Goal: Check status: Check status

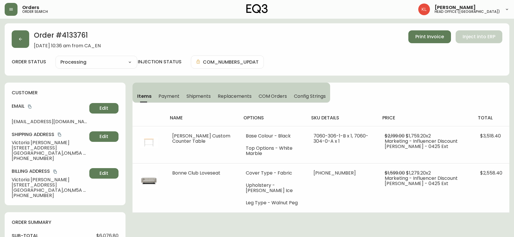
select select "PROCESSING"
click at [21, 38] on icon "button" at bounding box center [20, 39] width 5 height 5
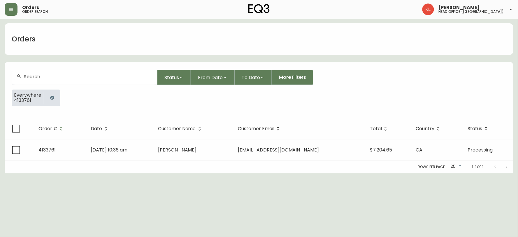
drag, startPoint x: 53, startPoint y: 104, endPoint x: 50, endPoint y: 94, distance: 10.1
click at [52, 104] on div at bounding box center [52, 98] width 16 height 16
click at [50, 97] on icon "button" at bounding box center [52, 97] width 5 height 5
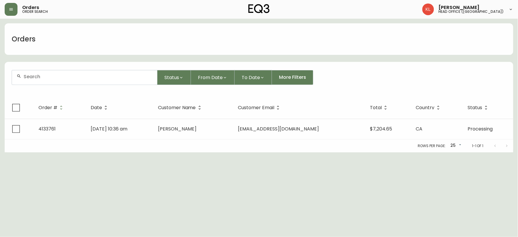
click at [62, 75] on input "text" at bounding box center [88, 77] width 129 height 6
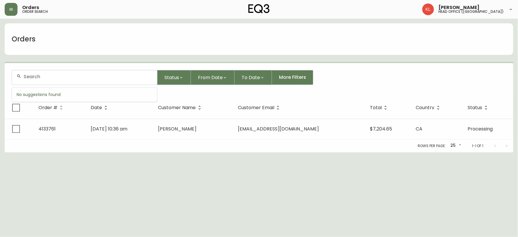
paste input "4134362"
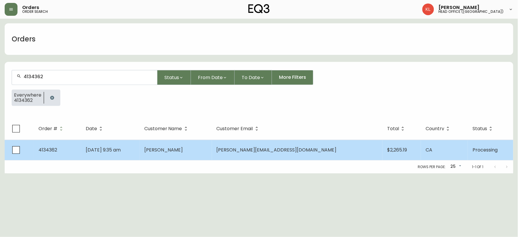
type input "4134362"
click at [117, 149] on span "[DATE] 9:35 am" at bounding box center [103, 149] width 35 height 7
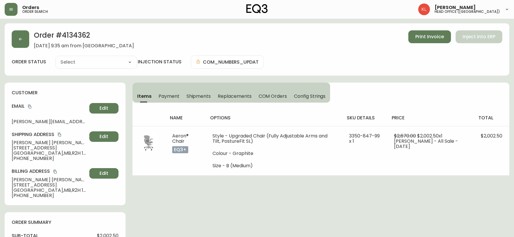
type input "Processing"
select select "PROCESSING"
drag, startPoint x: 505, startPoint y: 168, endPoint x: 491, endPoint y: 204, distance: 39.4
click at [505, 168] on td "$2,002.50" at bounding box center [491, 150] width 36 height 49
